Goal: Information Seeking & Learning: Find specific fact

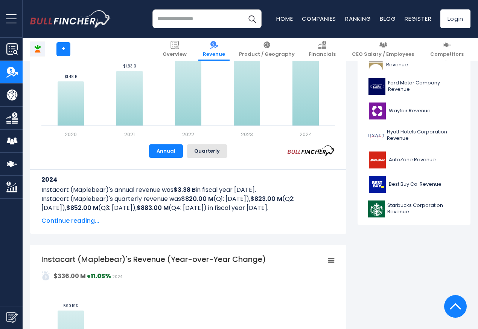
scroll to position [271, 0]
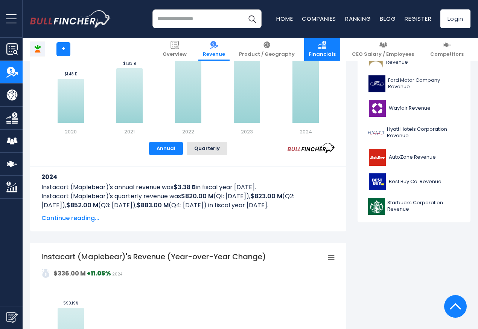
click at [326, 45] on img at bounding box center [322, 45] width 8 height 8
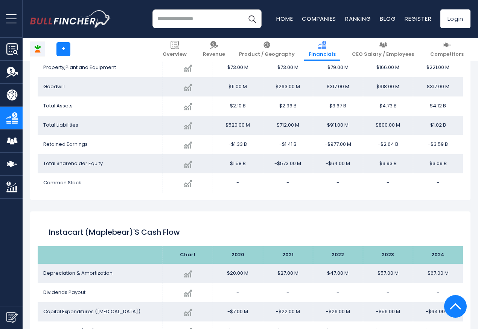
scroll to position [949, 0]
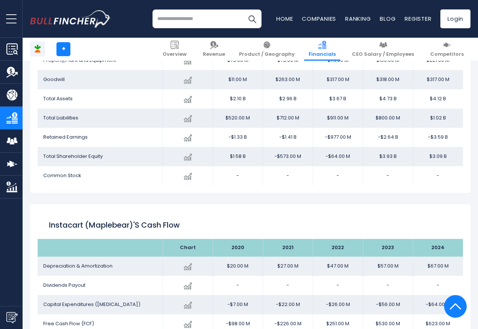
click at [432, 148] on td "$3.09 B" at bounding box center [438, 156] width 50 height 19
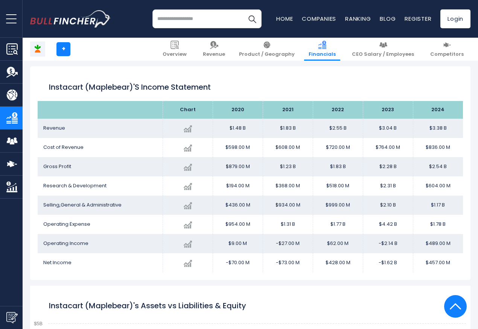
scroll to position [498, 0]
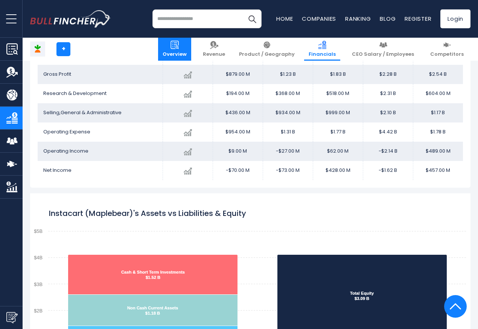
click at [180, 53] on link "Overview" at bounding box center [174, 49] width 33 height 23
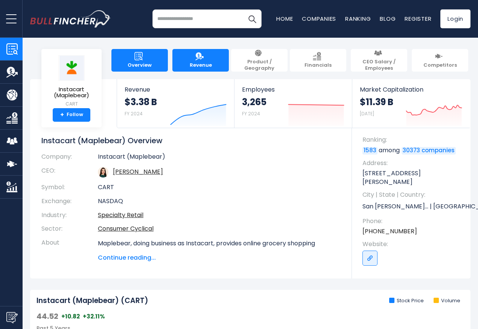
click at [191, 62] on span "Revenue" at bounding box center [201, 65] width 22 height 6
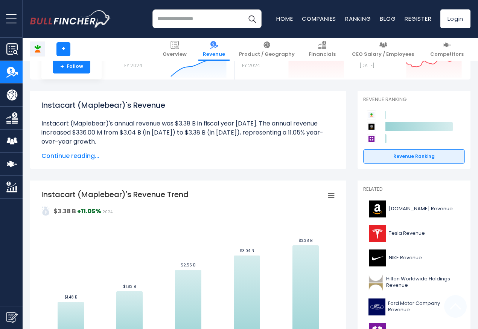
scroll to position [271, 0]
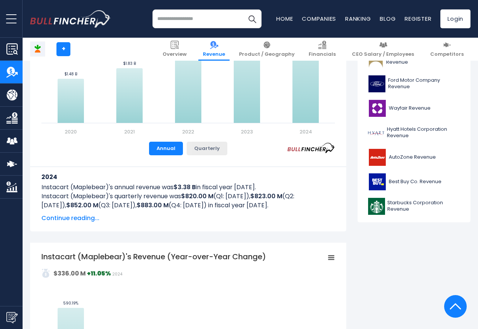
click at [201, 148] on button "Quarterly" at bounding box center [207, 148] width 41 height 14
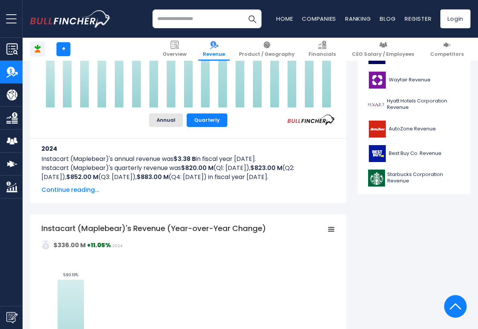
scroll to position [452, 0]
